Goal: Find specific page/section: Find specific page/section

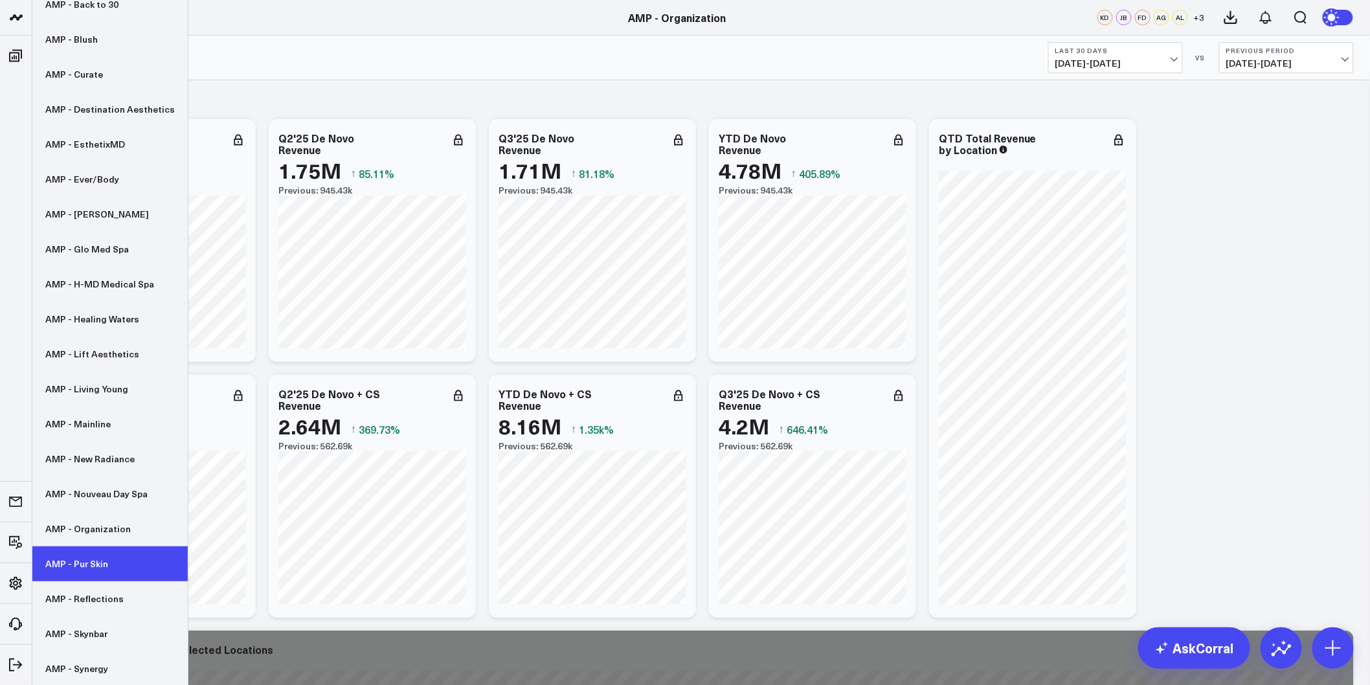
scroll to position [72, 0]
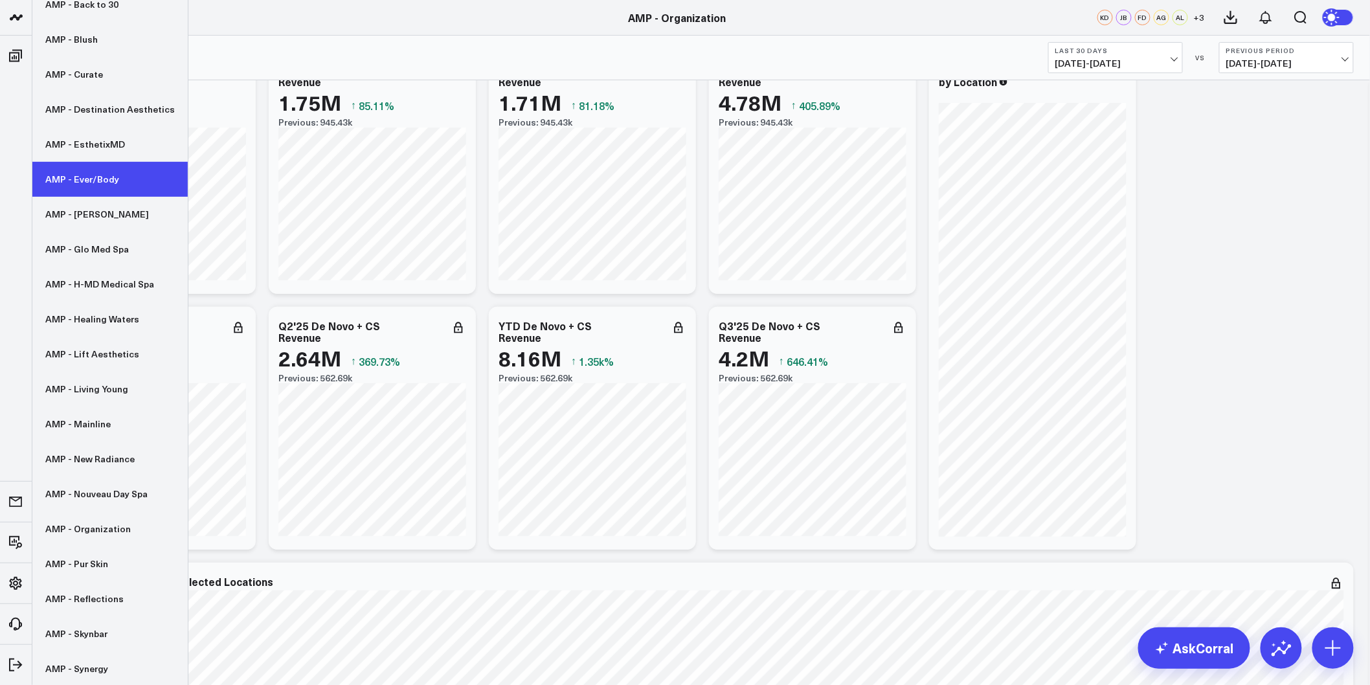
click at [73, 190] on link "AMP - Ever/Body" at bounding box center [109, 179] width 155 height 35
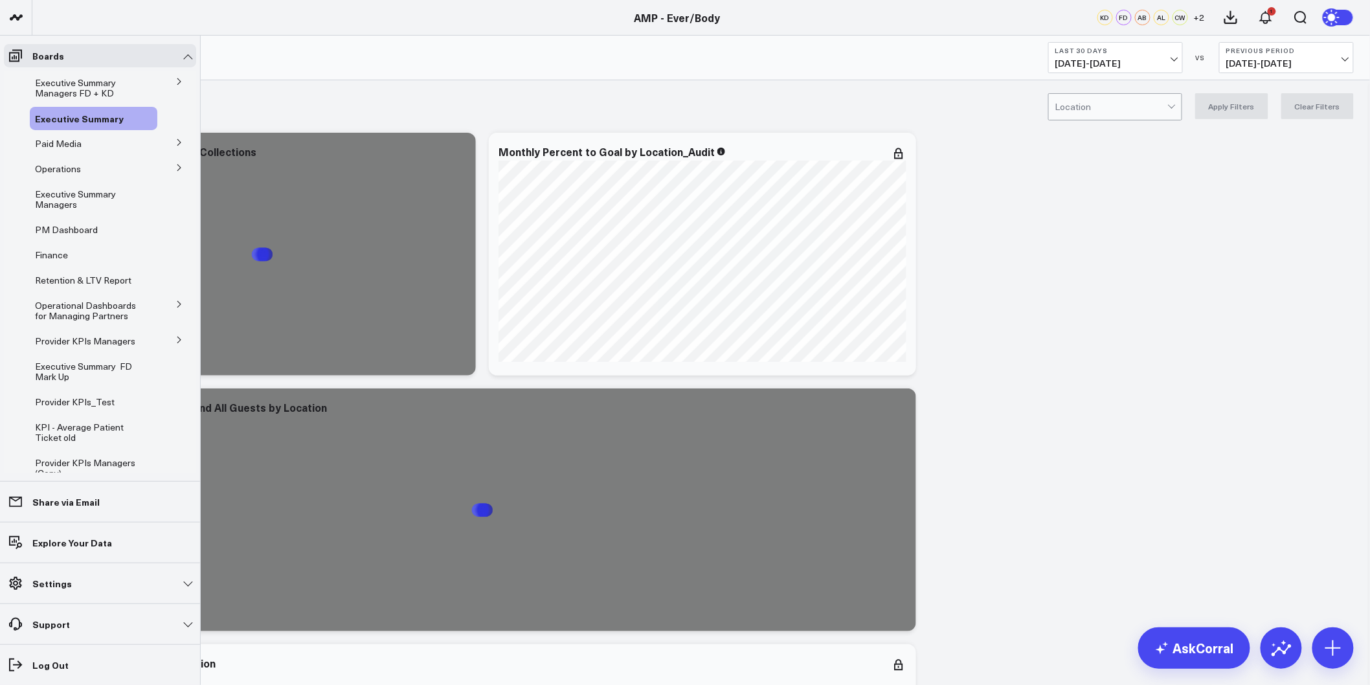
click at [177, 140] on icon at bounding box center [178, 142] width 3 height 6
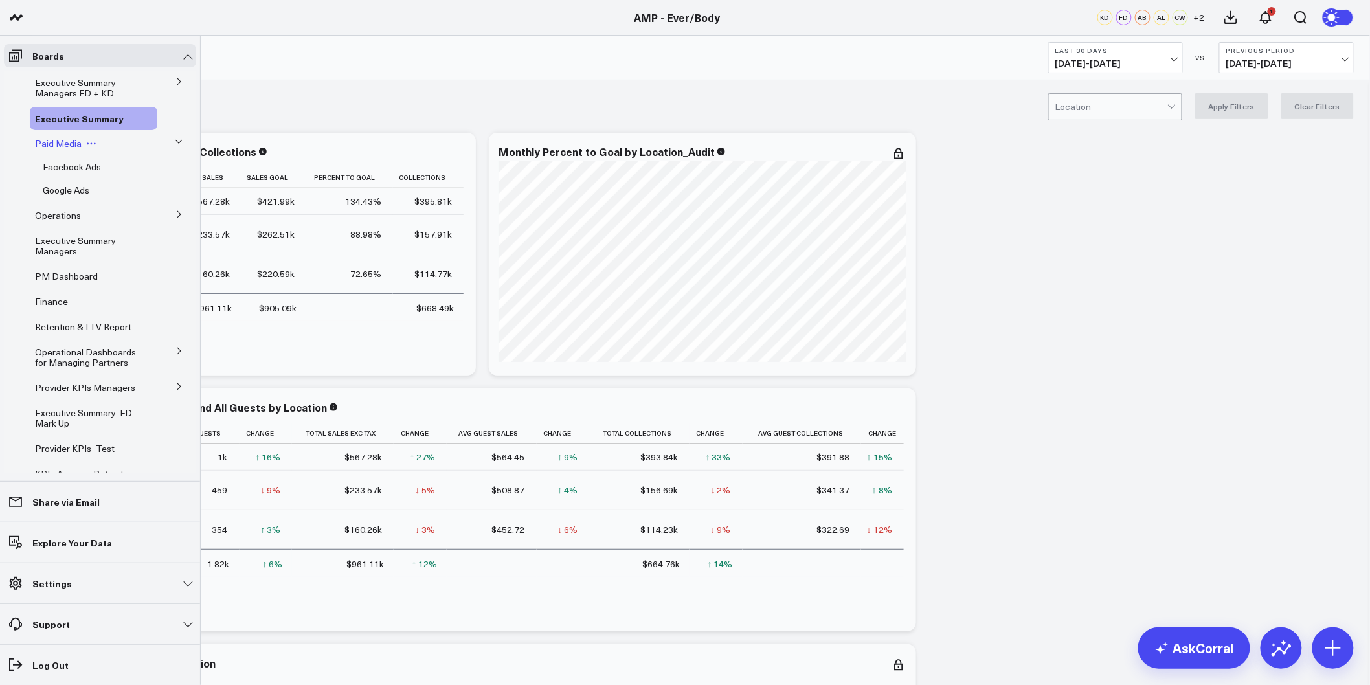
click at [67, 144] on span "Paid Media" at bounding box center [58, 143] width 47 height 12
